Goal: Task Accomplishment & Management: Use online tool/utility

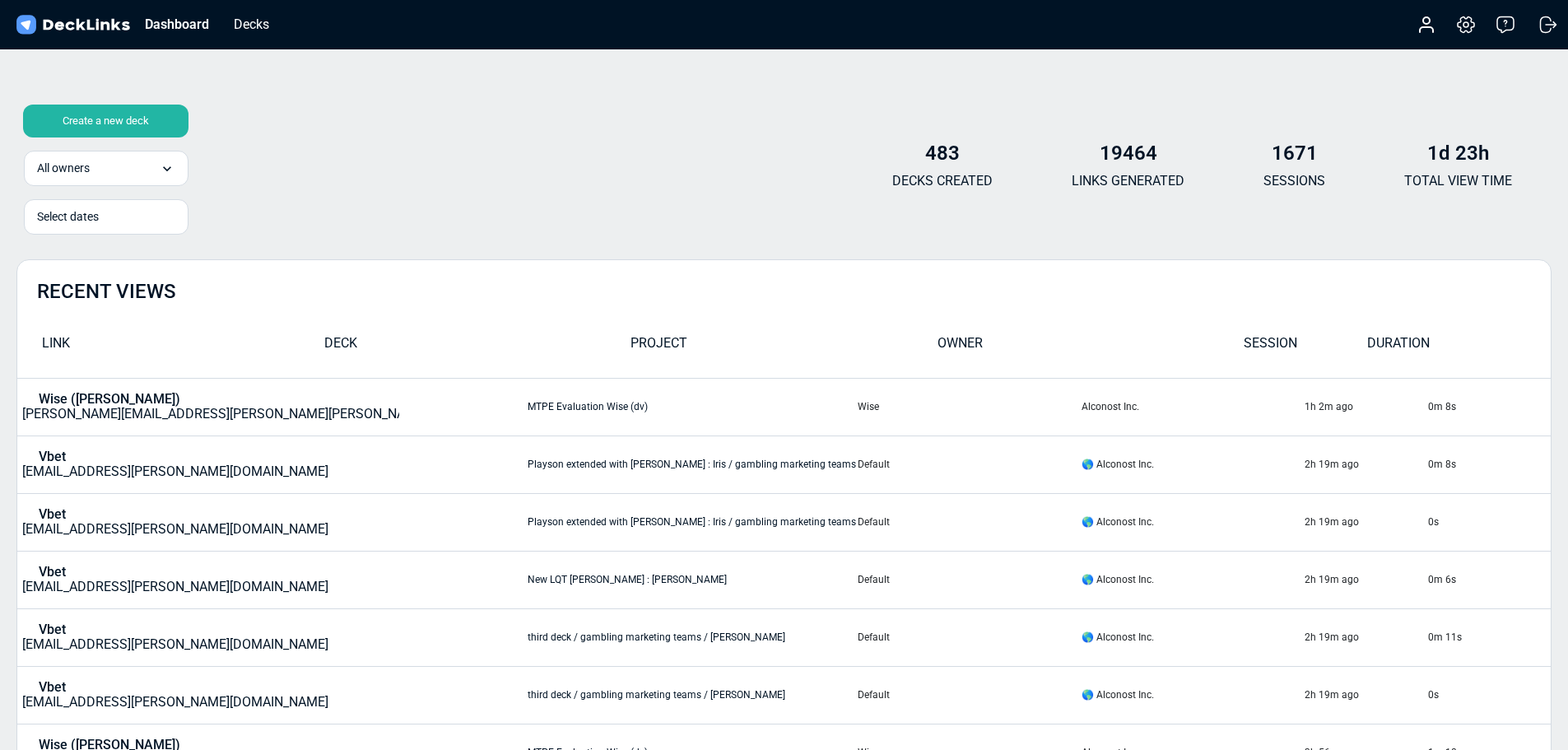
click at [104, 104] on div "Create a new deck" at bounding box center [106, 121] width 166 height 33
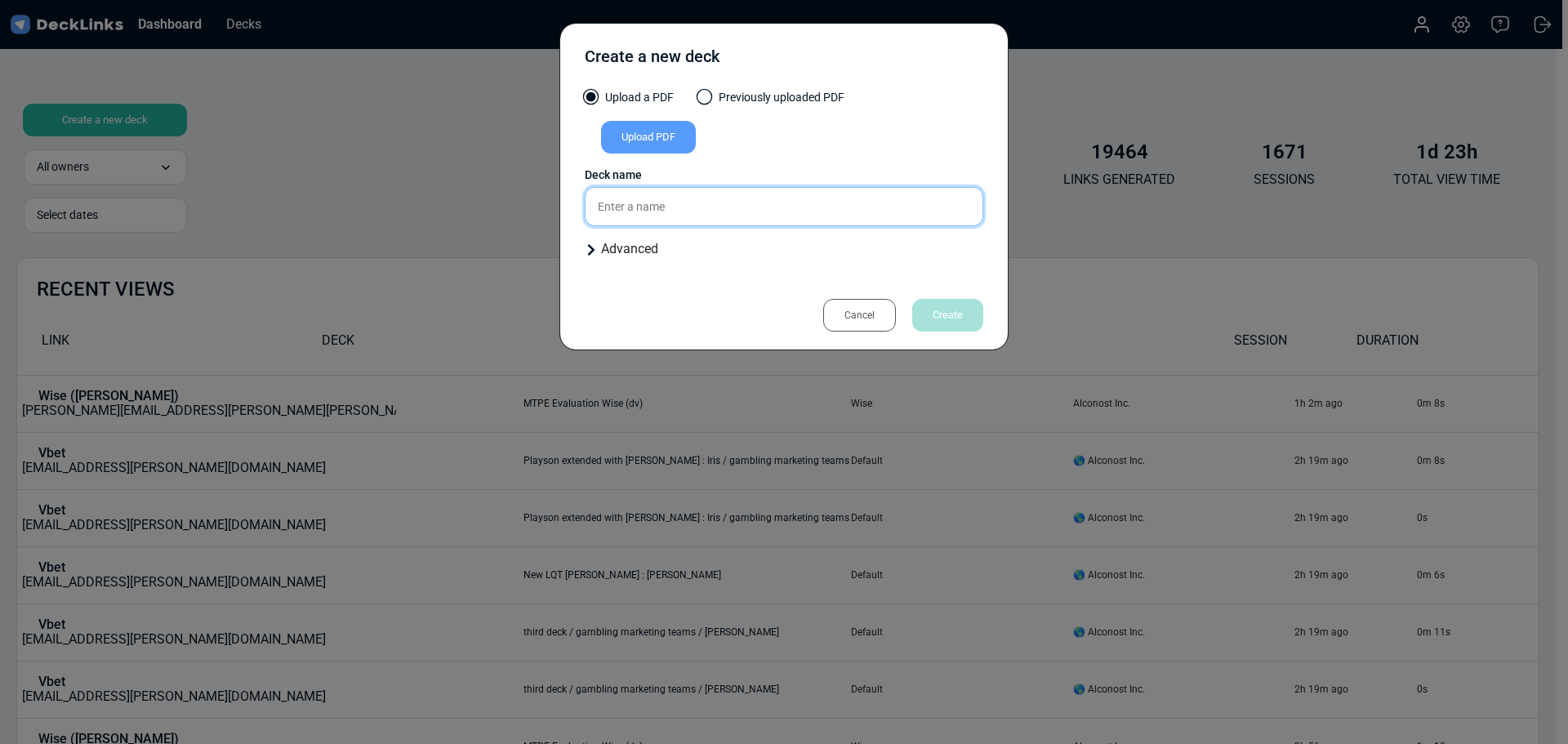
click at [693, 209] on input "text" at bounding box center [784, 206] width 399 height 39
paste input "Visma"
type input "Case for Visma (pk)"
click at [644, 145] on div "Upload PDF" at bounding box center [648, 137] width 95 height 33
click at [0, 0] on input "Upload PDF" at bounding box center [0, 0] width 0 height 0
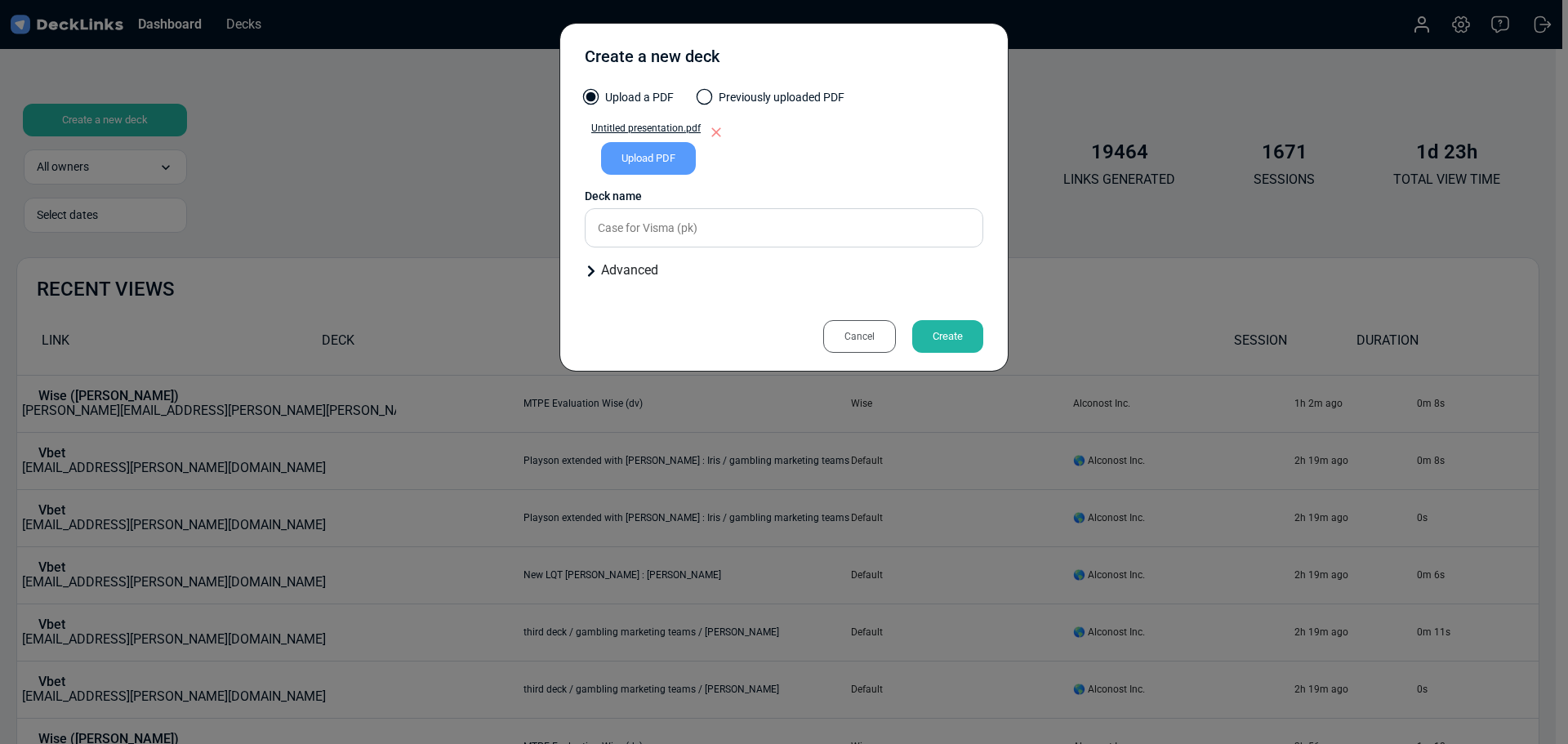
click at [958, 346] on div "Create" at bounding box center [948, 336] width 71 height 33
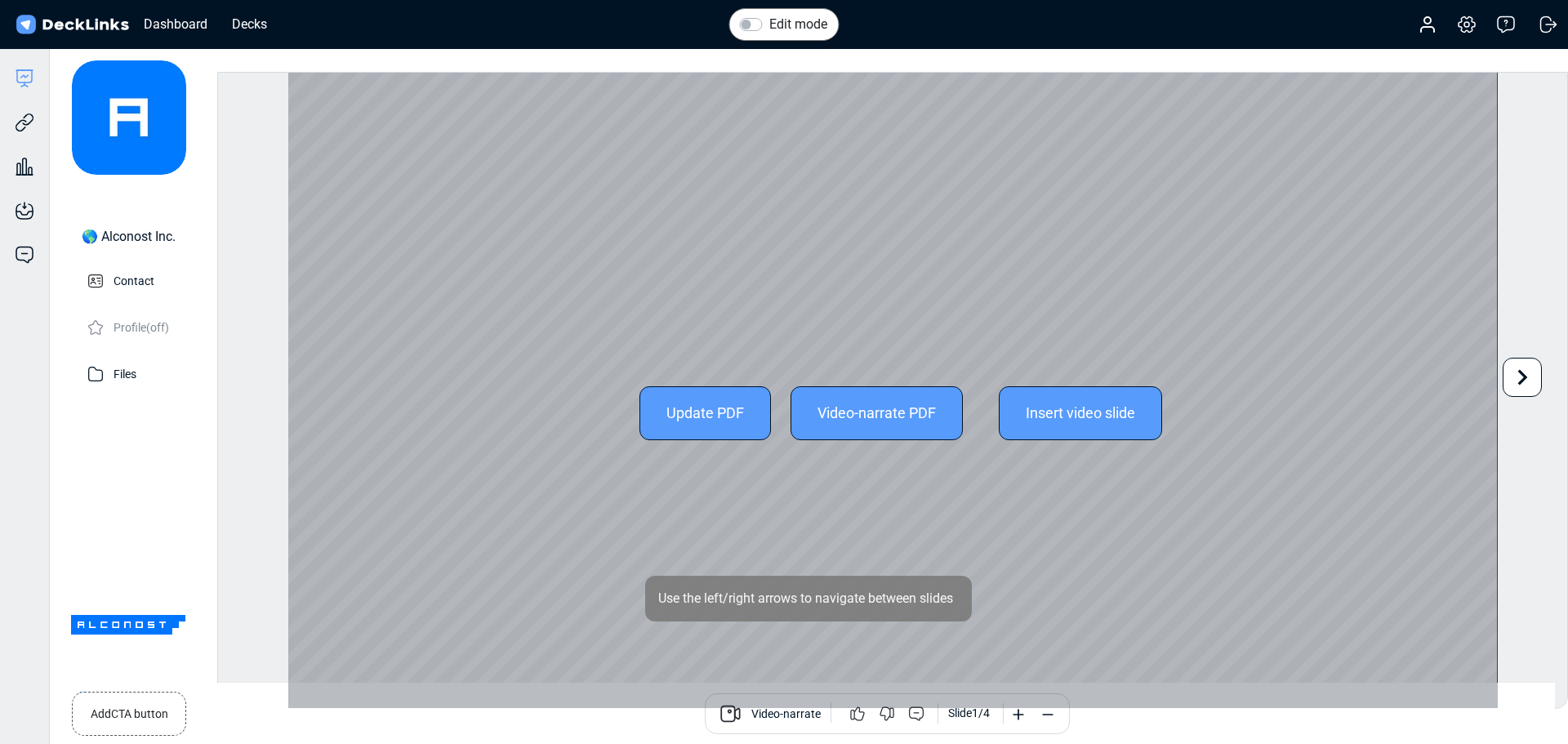
click at [1518, 379] on icon at bounding box center [1523, 378] width 31 height 31
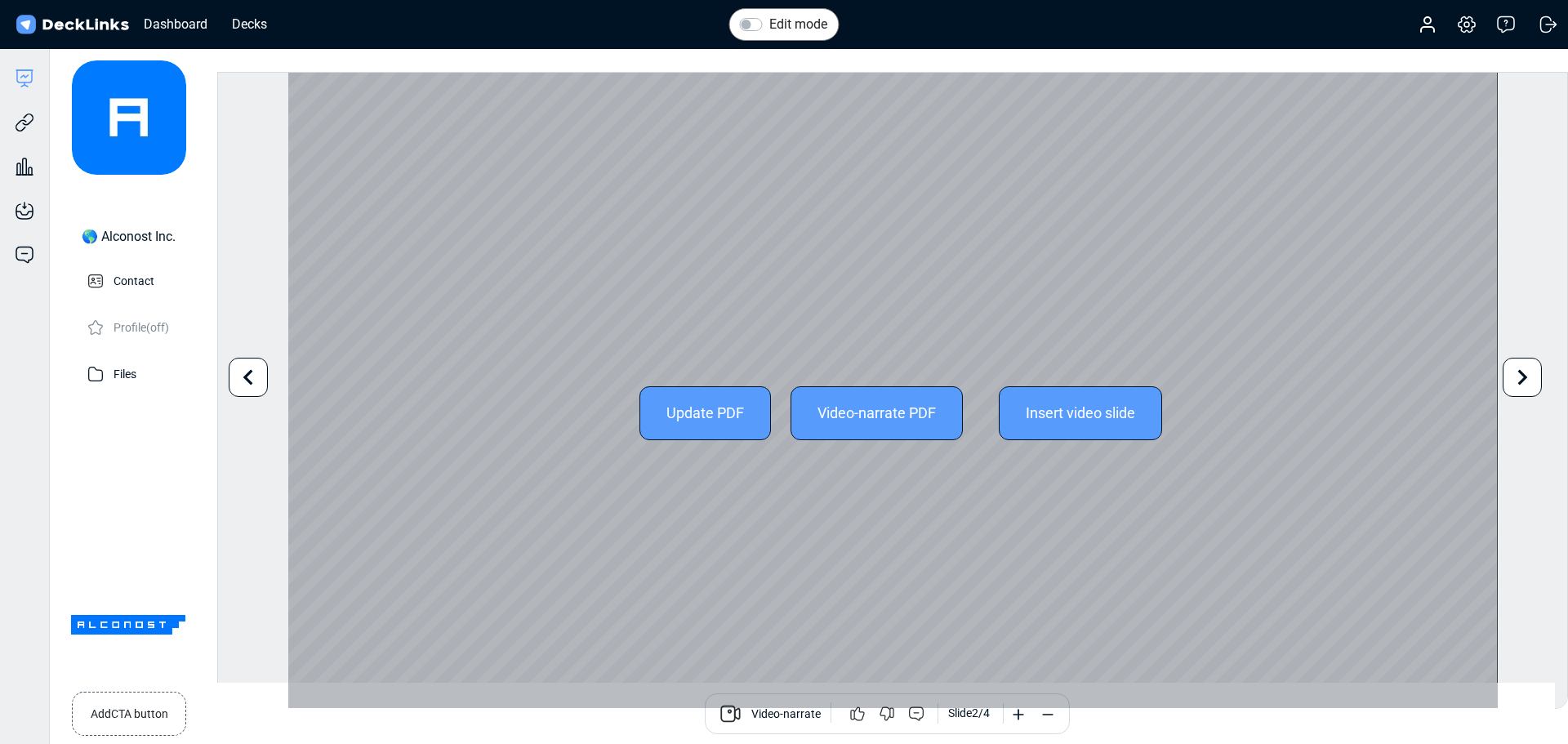
click at [1518, 379] on icon at bounding box center [1523, 378] width 31 height 31
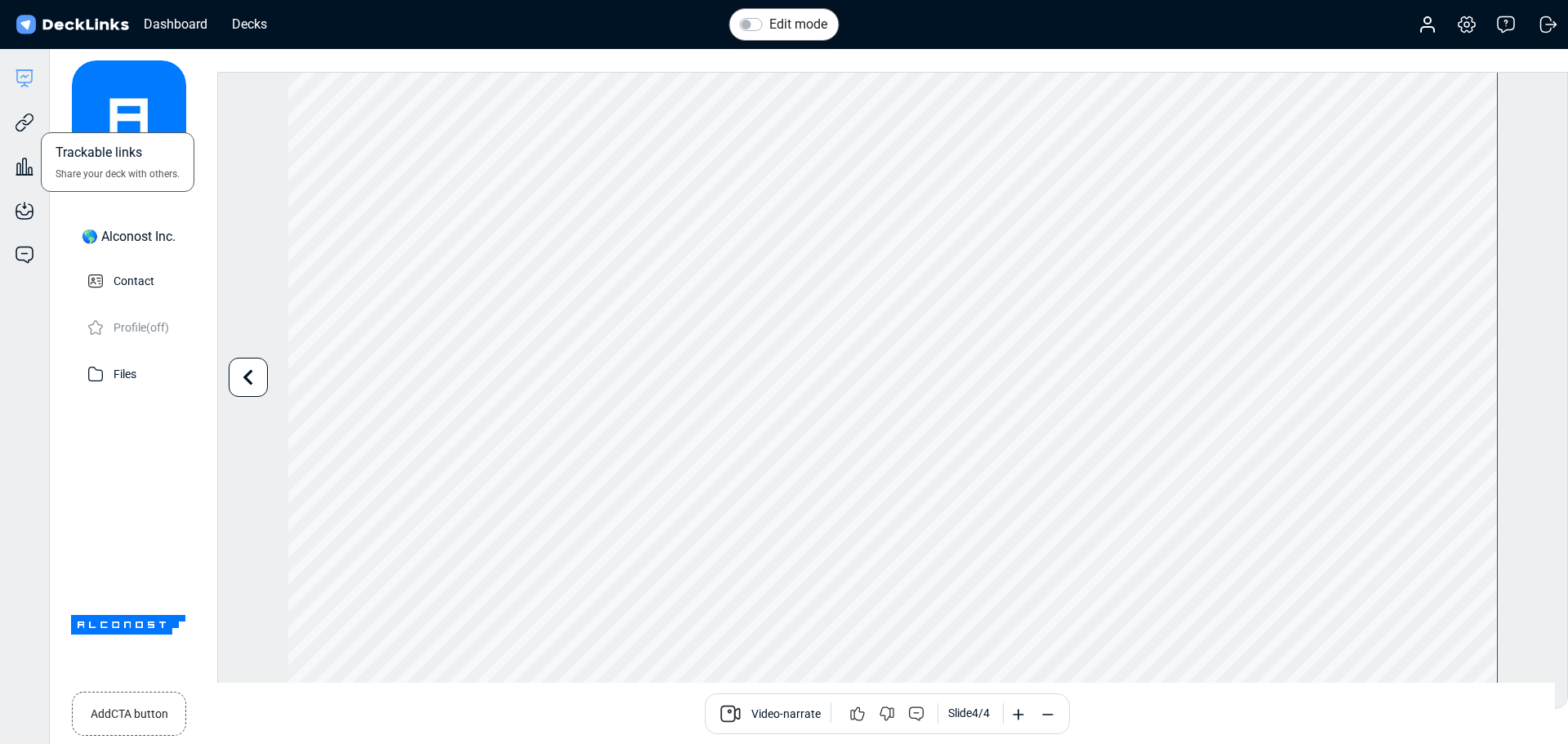
click at [20, 104] on div "Trackable links Share your deck with others." at bounding box center [24, 110] width 49 height 44
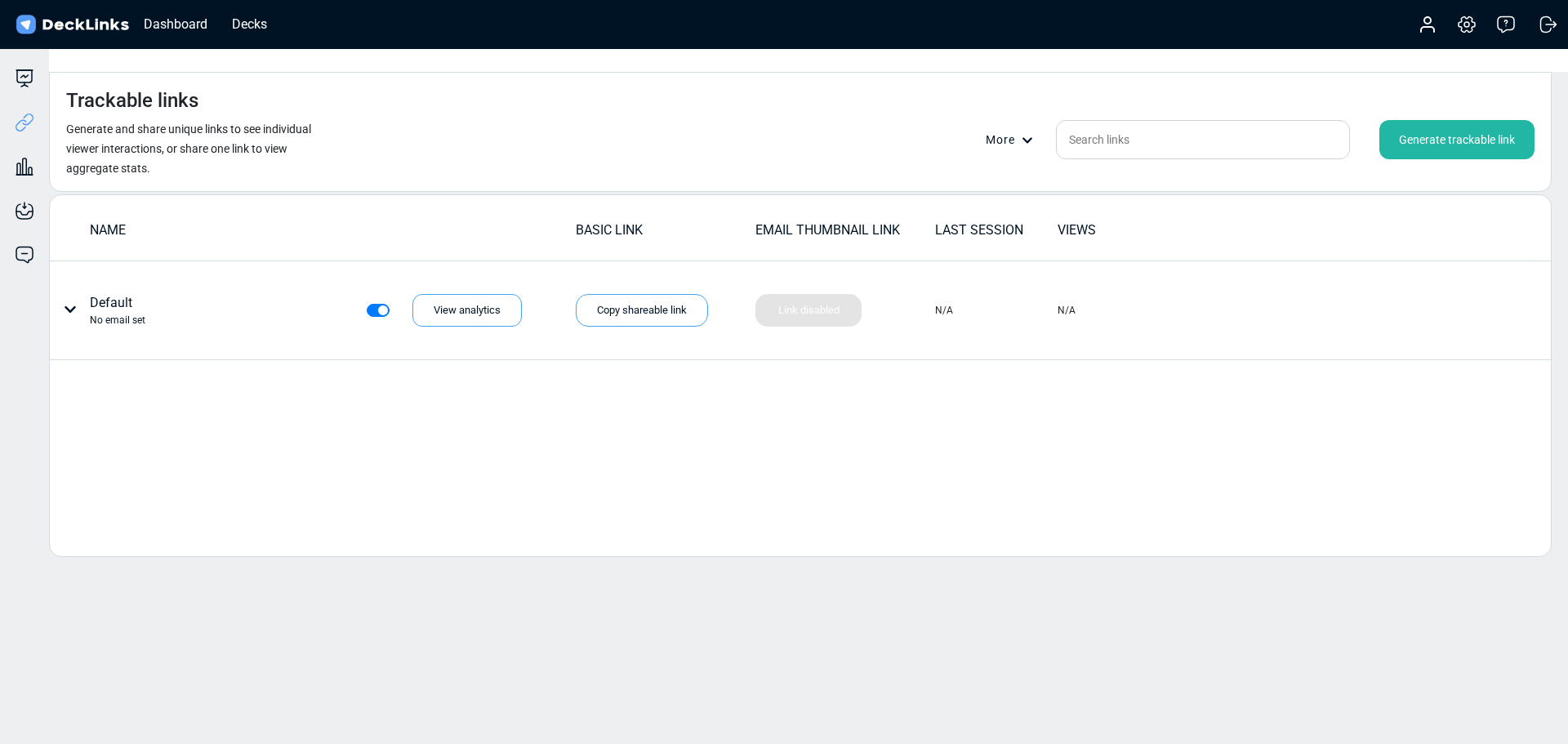
click at [1432, 120] on div "Generate trackable link" at bounding box center [1457, 139] width 155 height 39
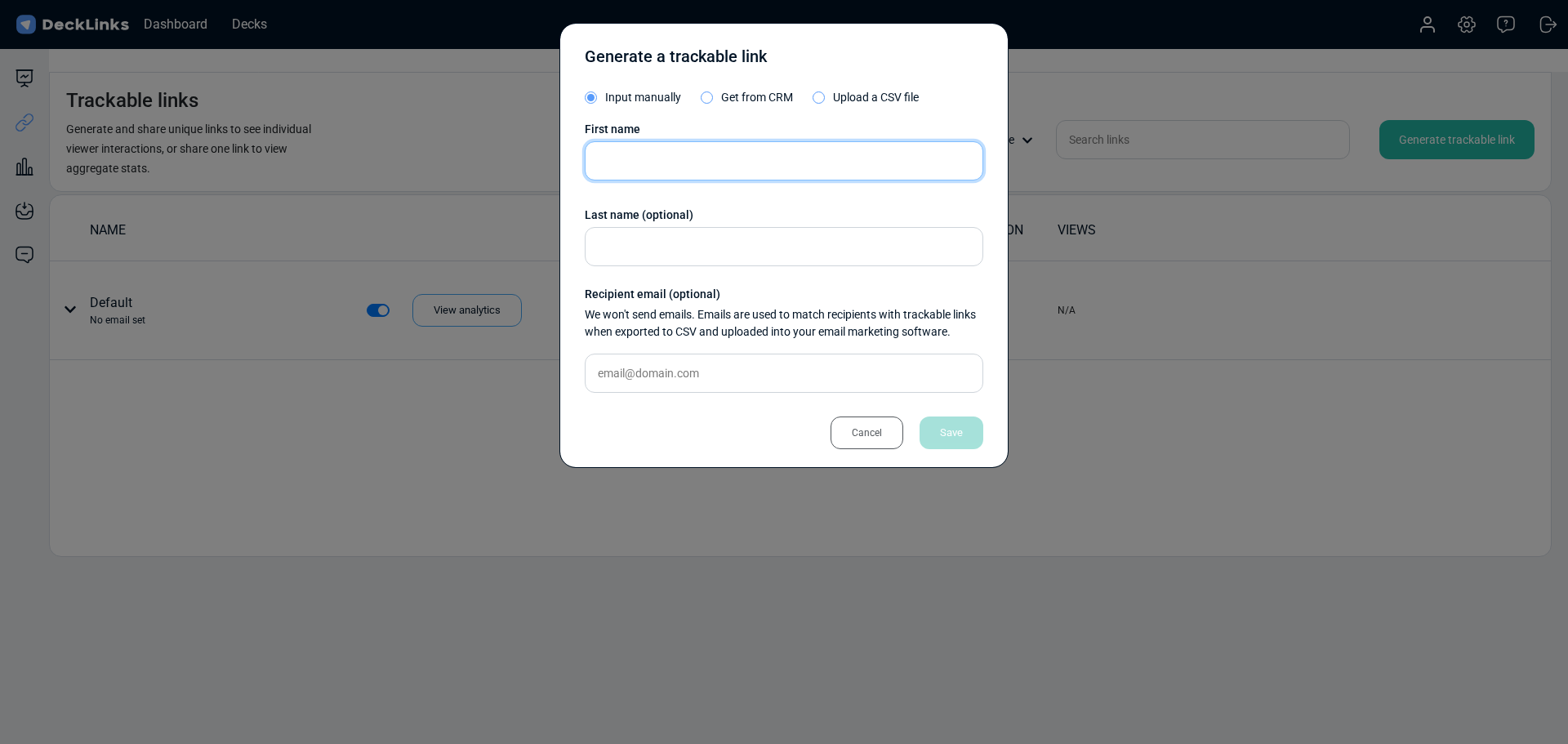
click at [706, 158] on input "text" at bounding box center [784, 160] width 399 height 39
paste input "[PERSON_NAME] ([PERSON_NAME]) Pundani"
drag, startPoint x: 652, startPoint y: 160, endPoint x: 763, endPoint y: 151, distance: 111.4
click at [763, 151] on input "[PERSON_NAME] ([PERSON_NAME]) Pundani" at bounding box center [784, 160] width 399 height 39
type input "[PERSON_NAME]"
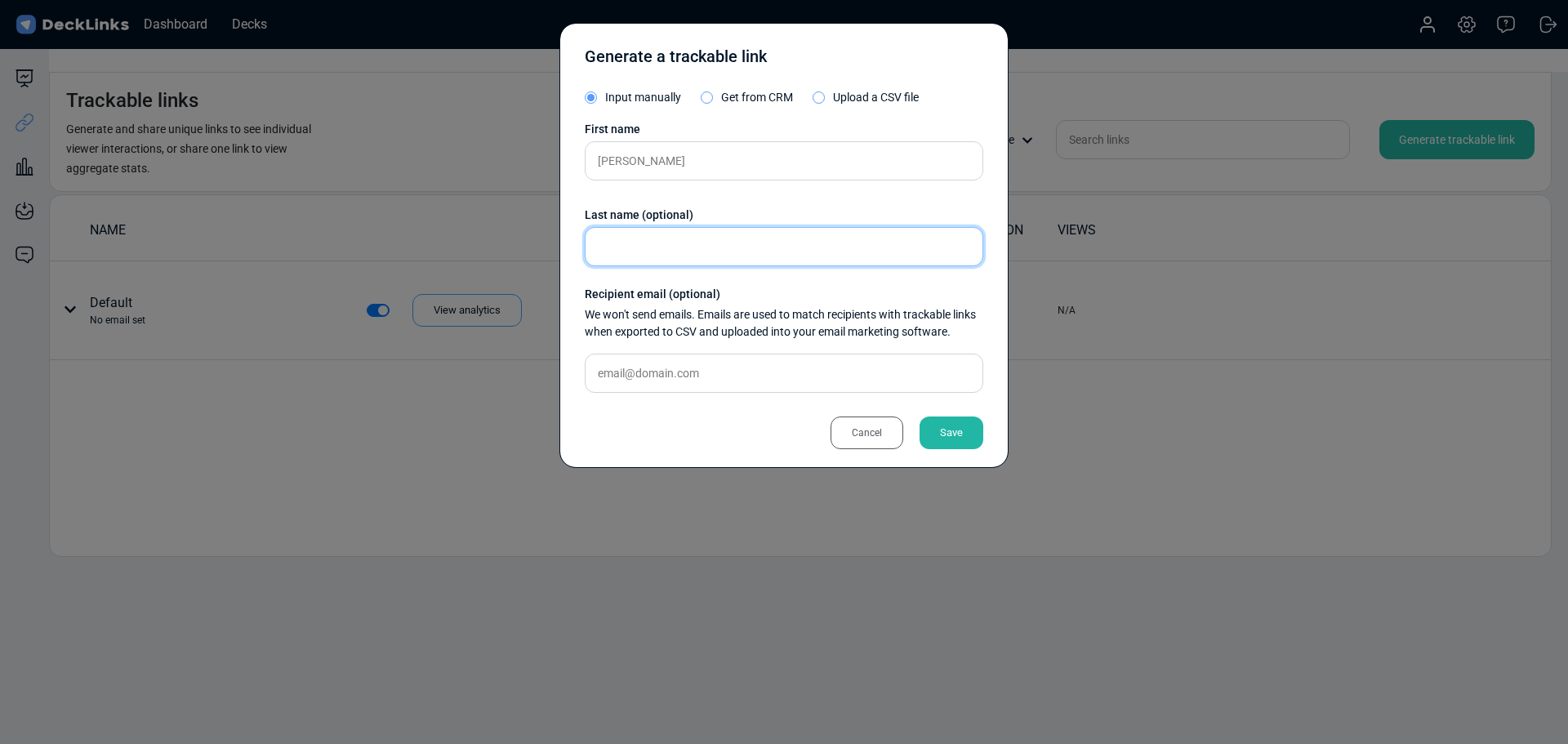
click at [672, 242] on input "text" at bounding box center [784, 246] width 399 height 39
paste input "([PERSON_NAME]) Pundani"
drag, startPoint x: 634, startPoint y: 245, endPoint x: 554, endPoint y: 242, distance: 80.1
click at [559, 241] on div "Generate a trackable link Input manually Get from CRM Upload a CSV file First n…" at bounding box center [784, 372] width 1568 height 744
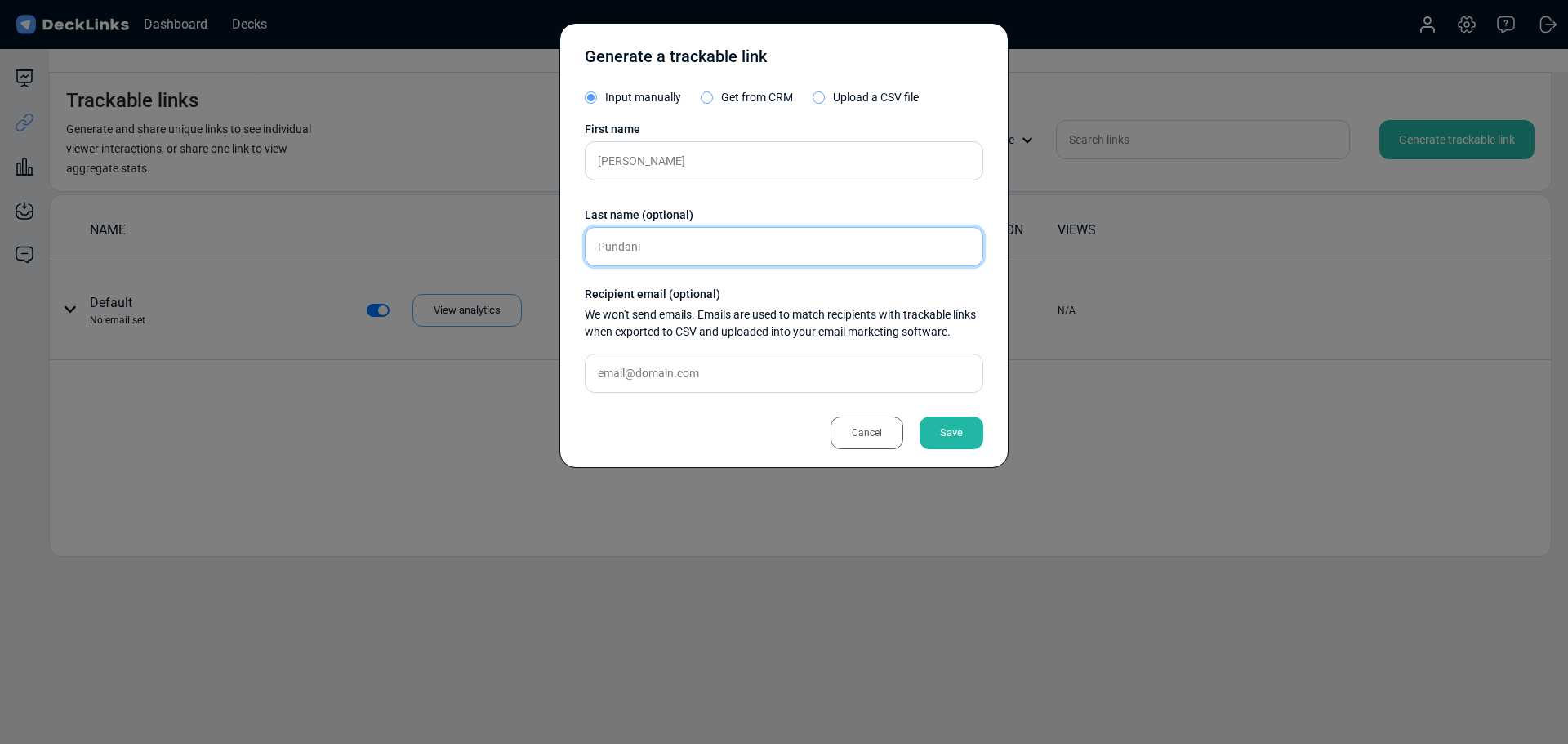
type input "Pundani"
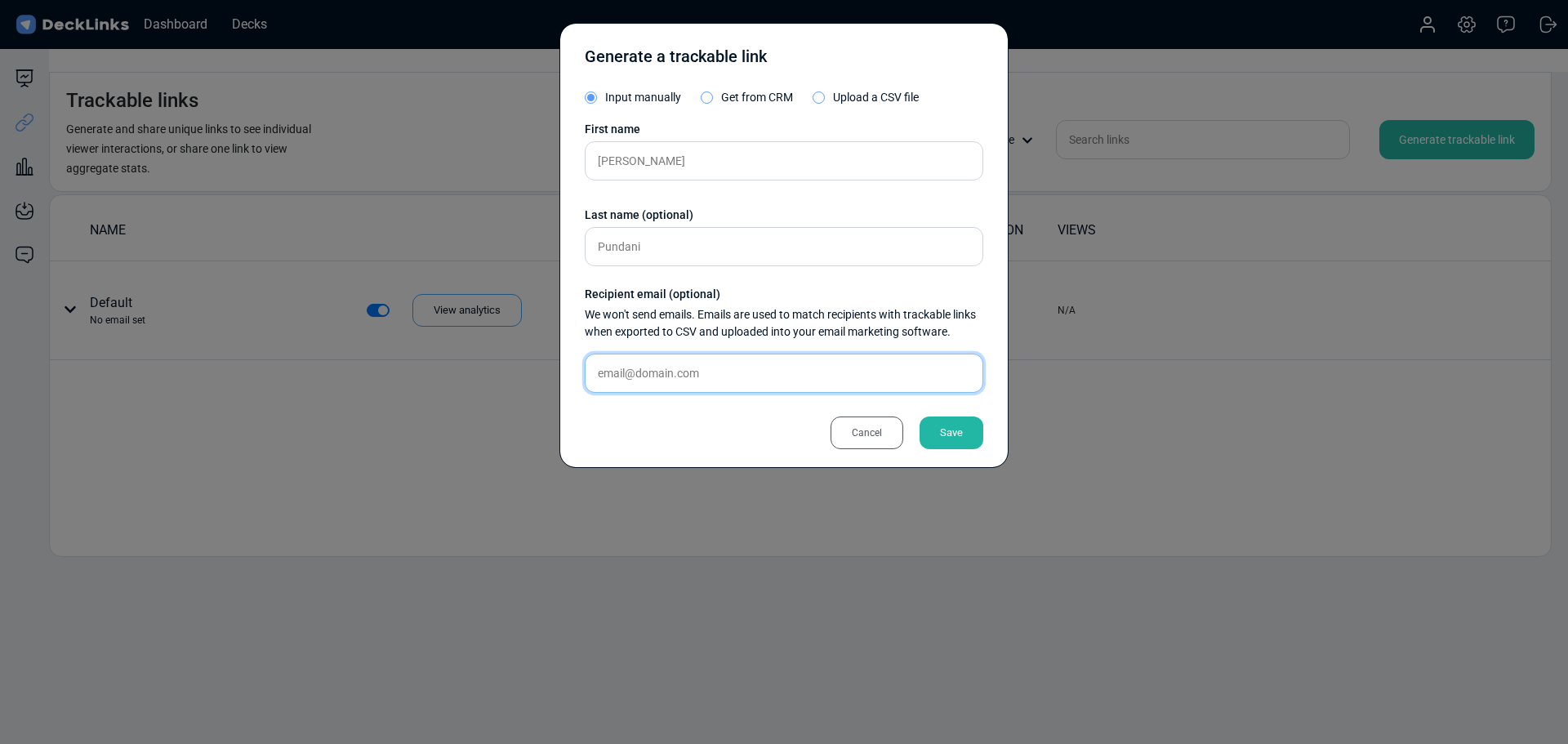
click at [706, 370] on input "text" at bounding box center [784, 373] width 399 height 39
paste input "[PERSON_NAME][EMAIL_ADDRESS][DOMAIN_NAME]"
type input "[PERSON_NAME][EMAIL_ADDRESS][DOMAIN_NAME]"
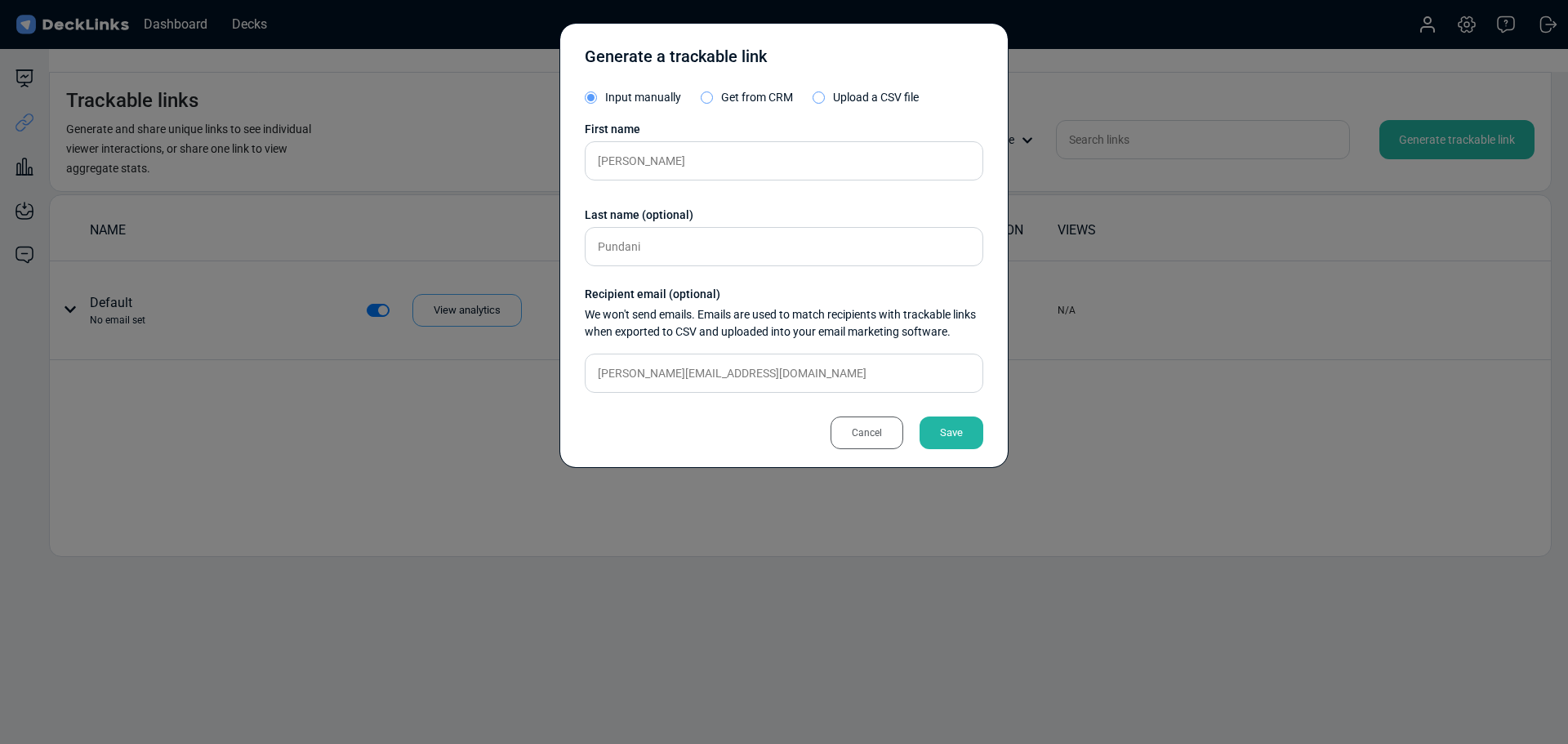
click at [935, 432] on div "Save" at bounding box center [951, 433] width 64 height 33
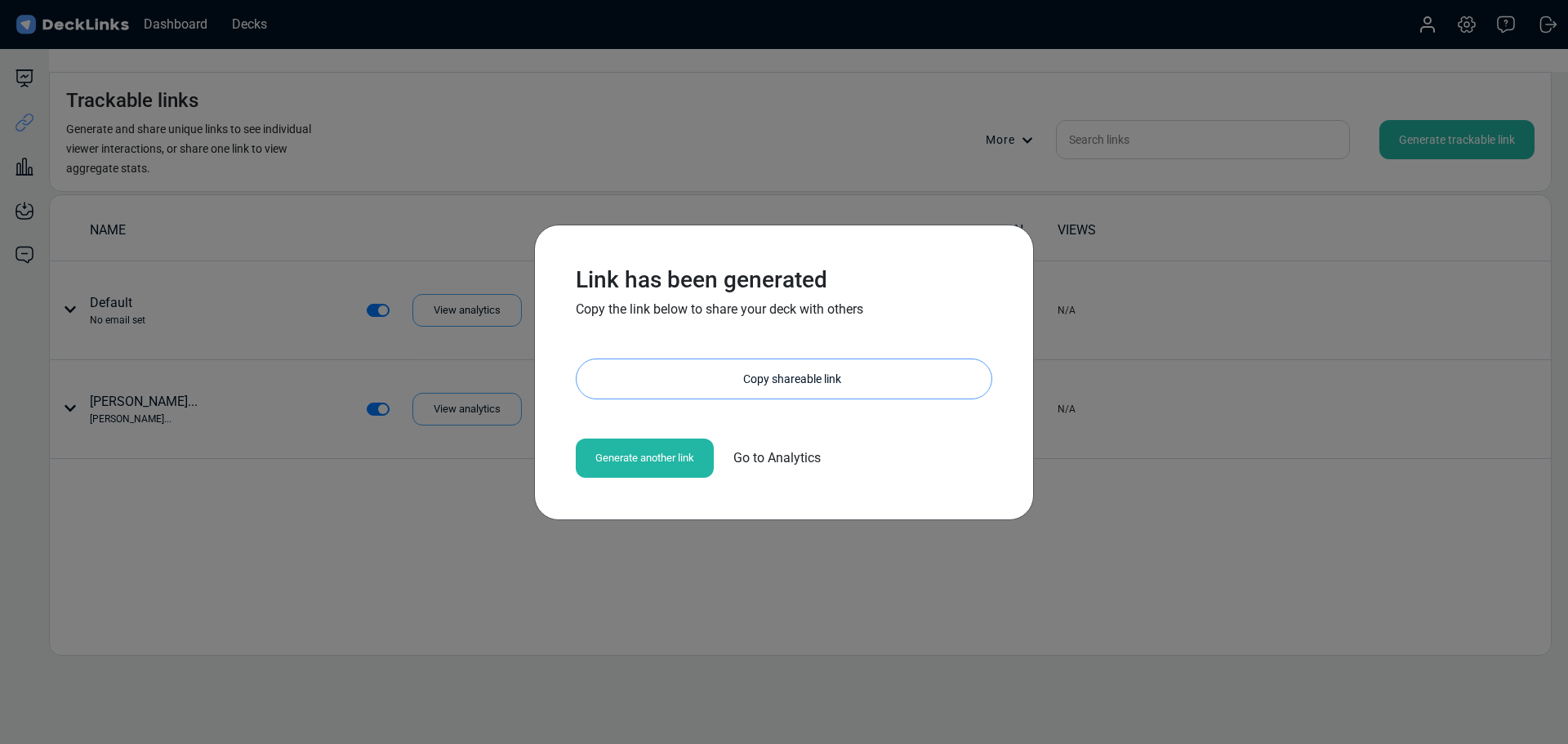
click at [748, 374] on div "Copy shareable link" at bounding box center [792, 379] width 399 height 39
click at [834, 590] on div "Link has been generated Copy the link below to share your deck with others [URL…" at bounding box center [784, 372] width 1568 height 744
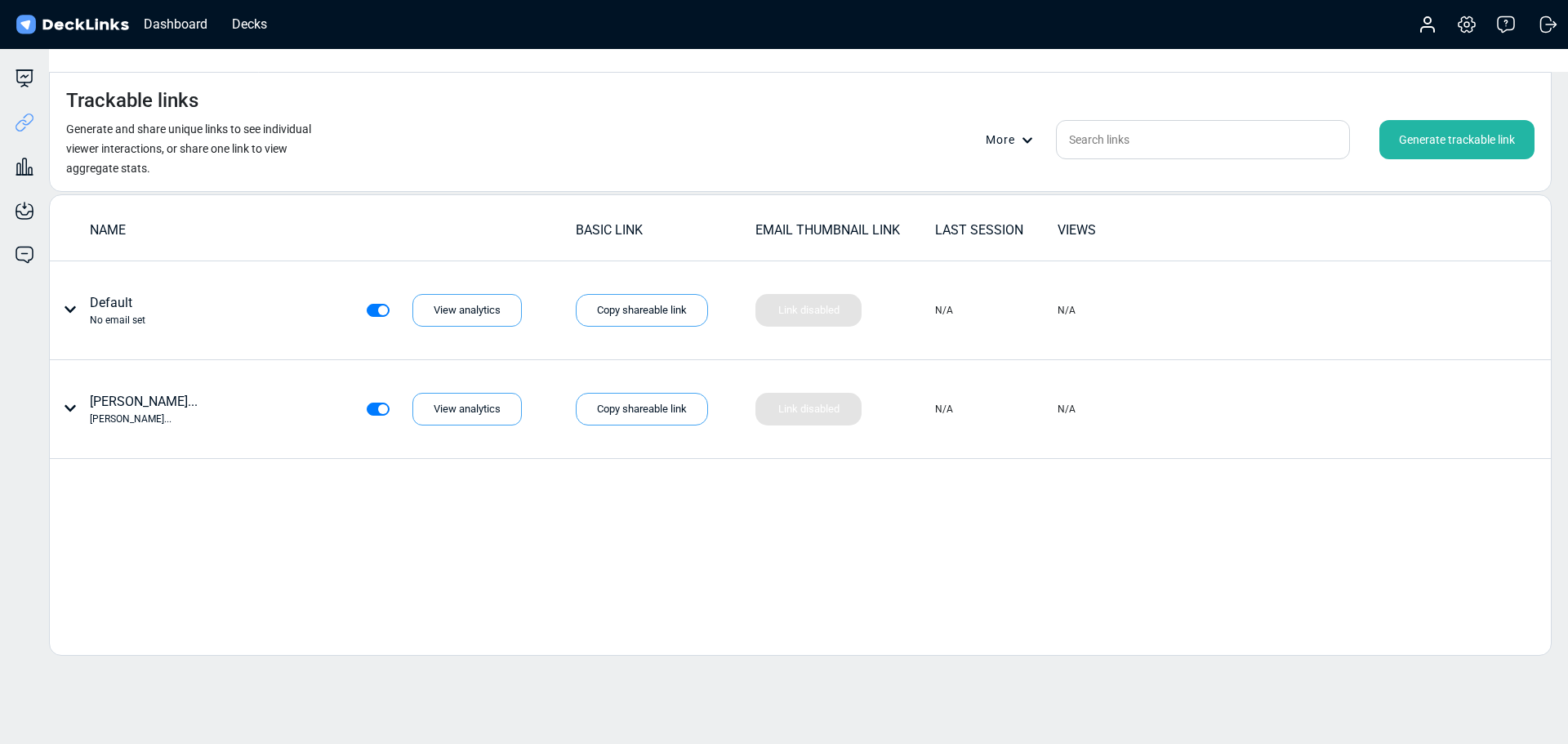
click at [1018, 131] on div "More" at bounding box center [1014, 140] width 57 height 17
click at [896, 109] on div at bounding box center [784, 372] width 1568 height 744
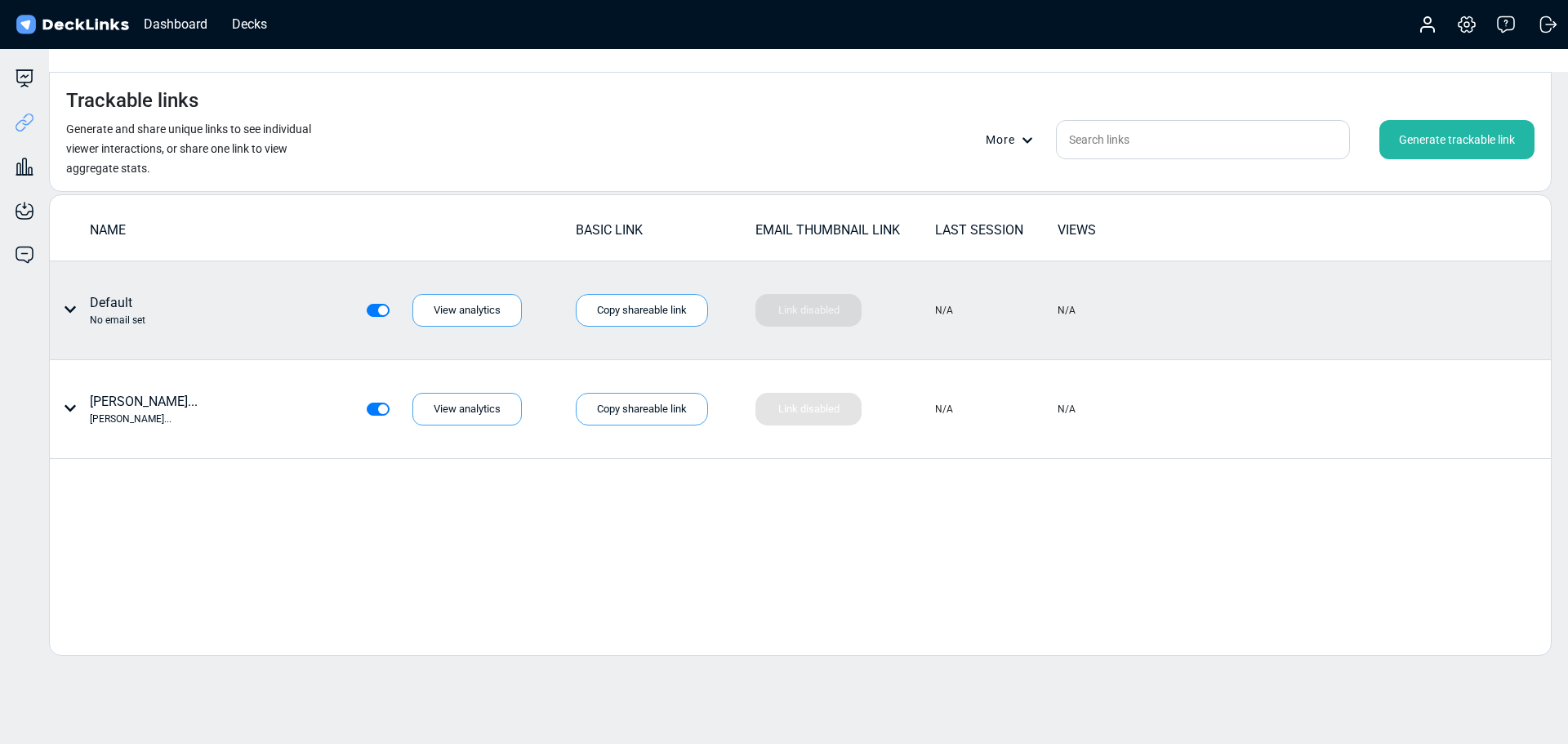
click at [65, 303] on icon at bounding box center [70, 309] width 13 height 13
click at [65, 270] on div at bounding box center [784, 372] width 1568 height 744
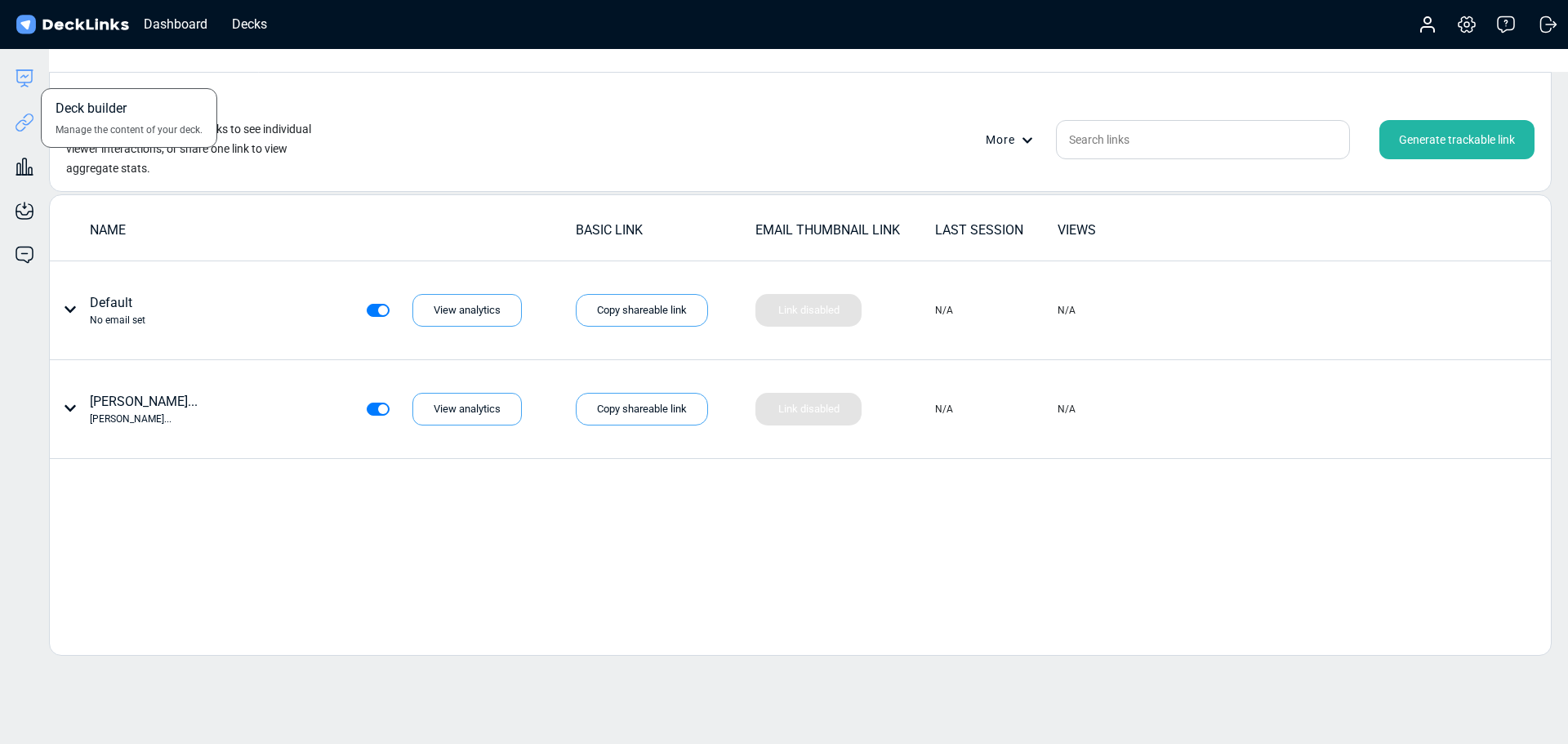
click at [29, 85] on icon at bounding box center [25, 79] width 20 height 20
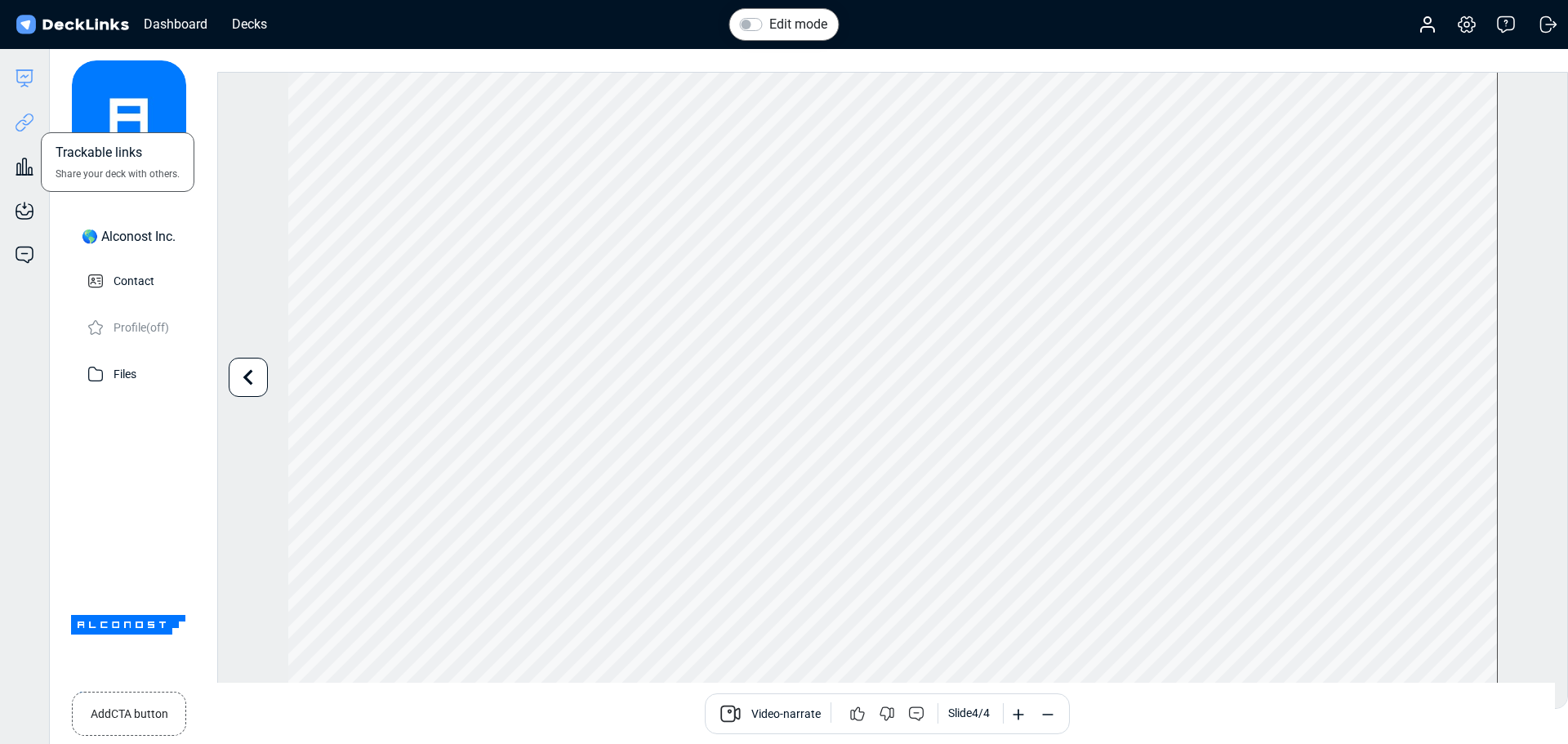
click at [31, 122] on icon at bounding box center [28, 119] width 12 height 12
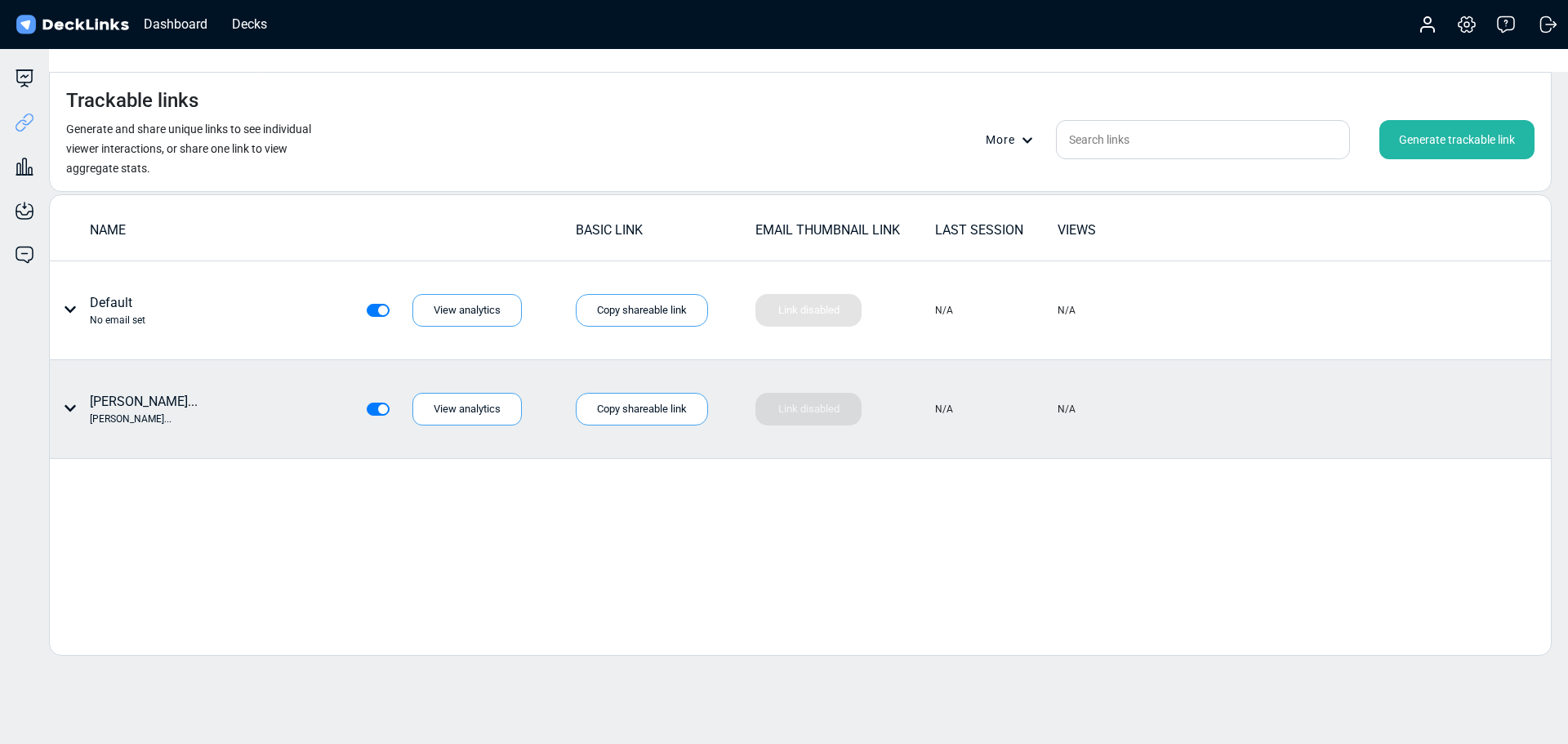
click at [259, 392] on div "[PERSON_NAME]... [PERSON_NAME]... View analytics" at bounding box center [289, 408] width 465 height 34
click at [78, 392] on div "[PERSON_NAME]... [PERSON_NAME]..." at bounding box center [127, 408] width 139 height 34
click at [70, 402] on icon at bounding box center [70, 408] width 13 height 13
click at [70, 372] on div at bounding box center [784, 372] width 1568 height 744
click at [70, 402] on icon at bounding box center [70, 408] width 13 height 13
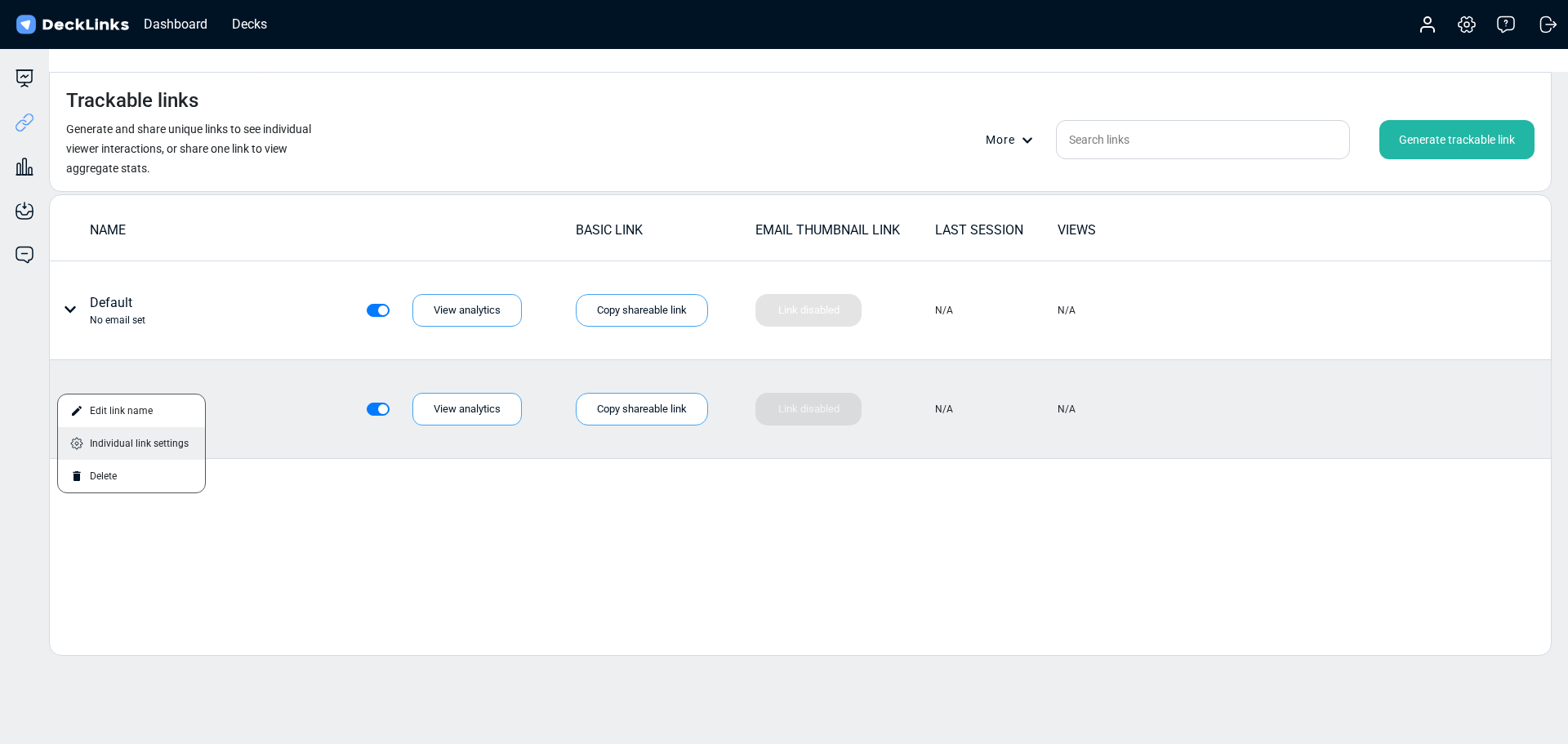
click at [114, 434] on div "Individual link settings" at bounding box center [131, 444] width 147 height 33
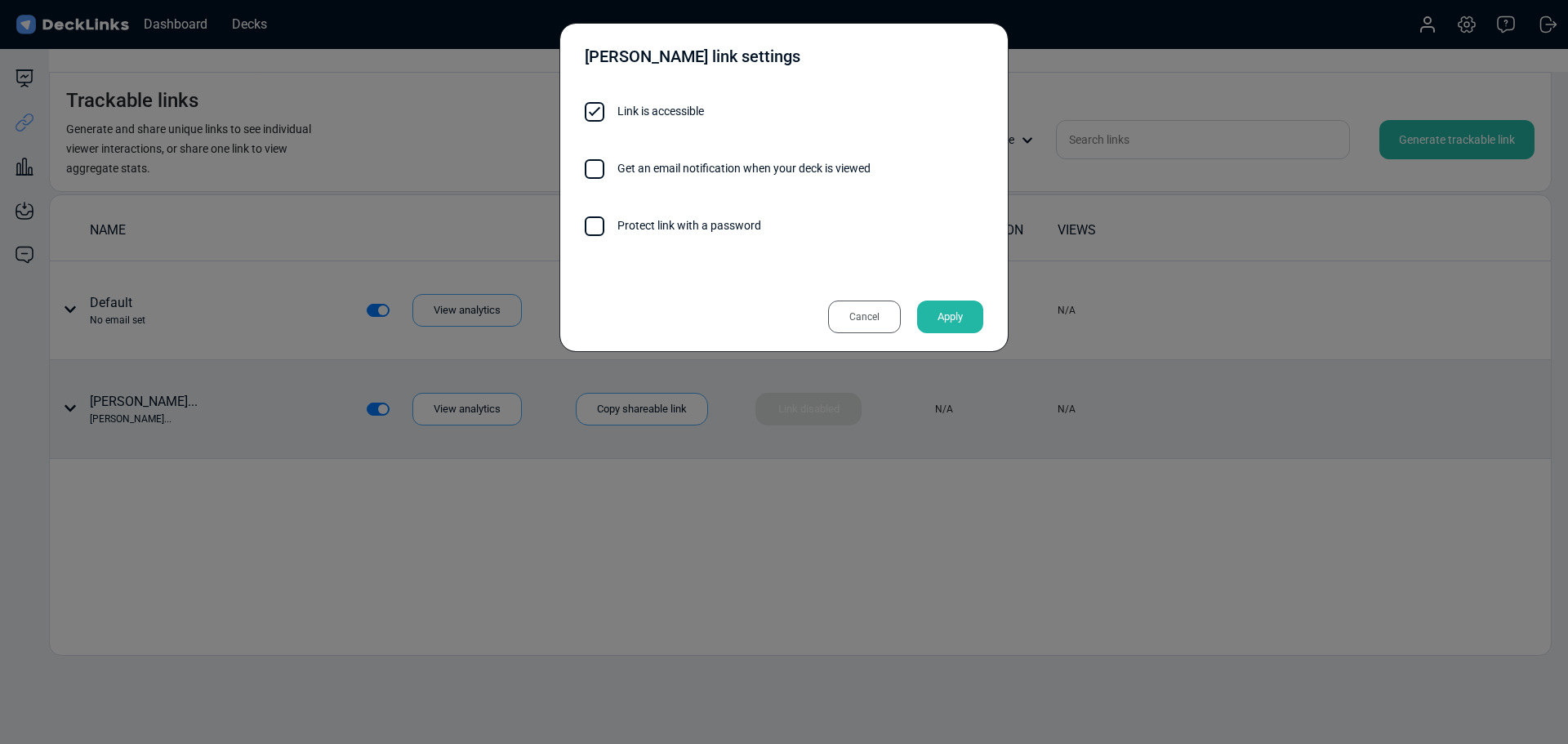
click at [860, 318] on div "Cancel" at bounding box center [865, 317] width 73 height 33
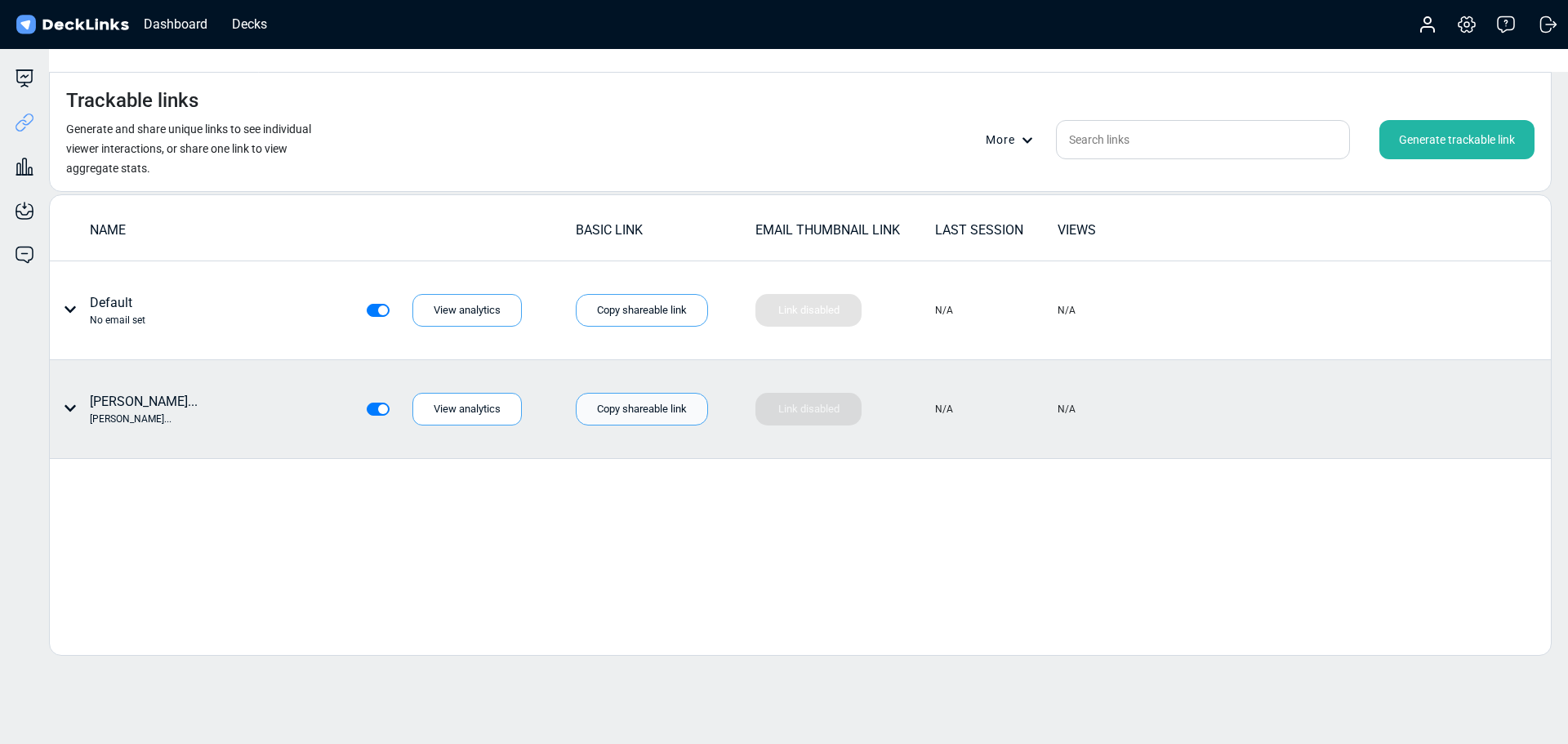
click at [647, 393] on div "Copy shareable link" at bounding box center [642, 409] width 132 height 33
